Goal: Check status

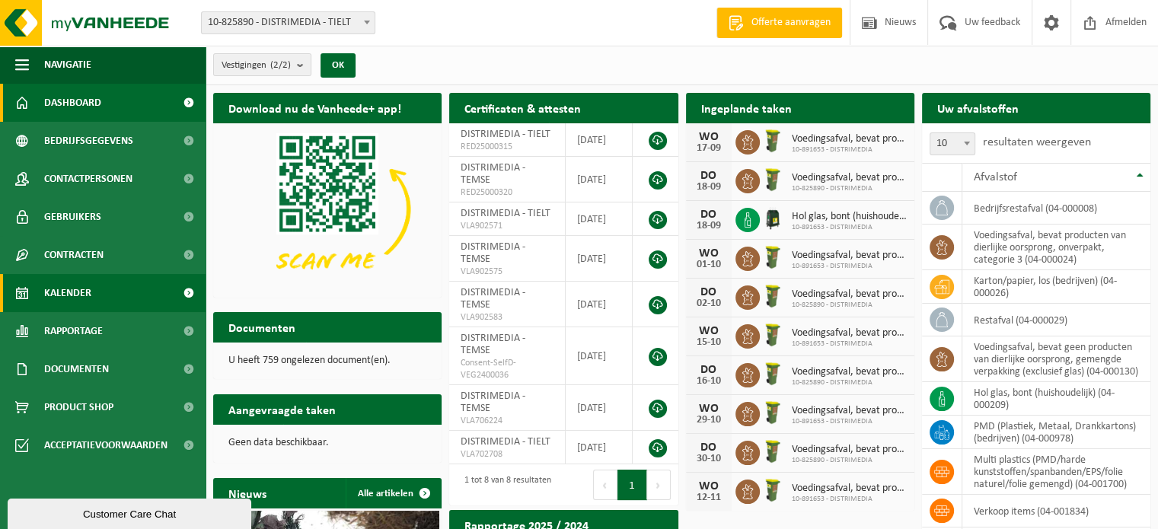
click at [79, 293] on span "Kalender" at bounding box center [67, 293] width 47 height 38
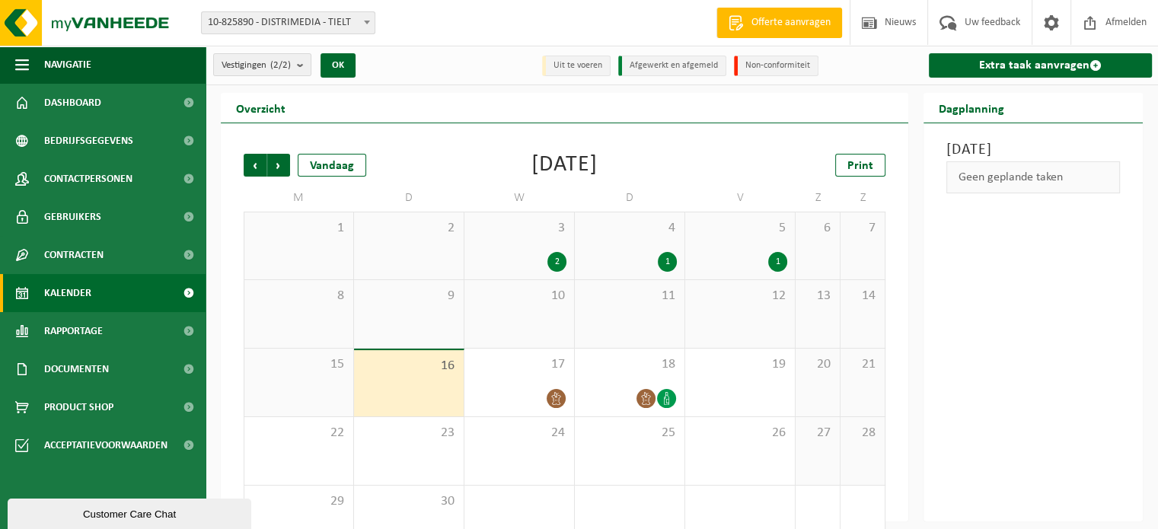
click at [412, 353] on div "16" at bounding box center [409, 383] width 110 height 66
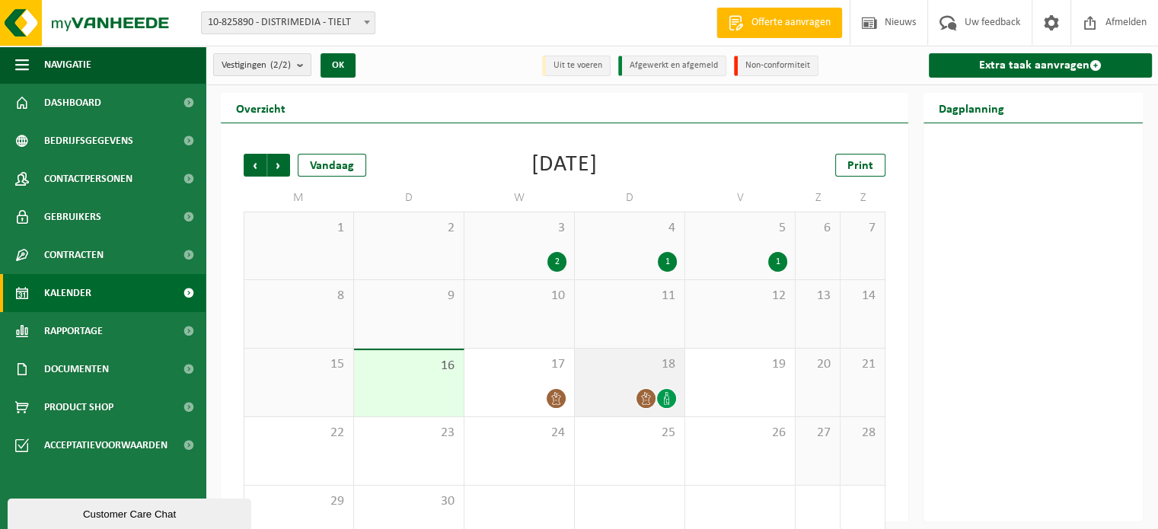
click at [605, 356] on span "18" at bounding box center [629, 364] width 94 height 17
